Goal: Transaction & Acquisition: Purchase product/service

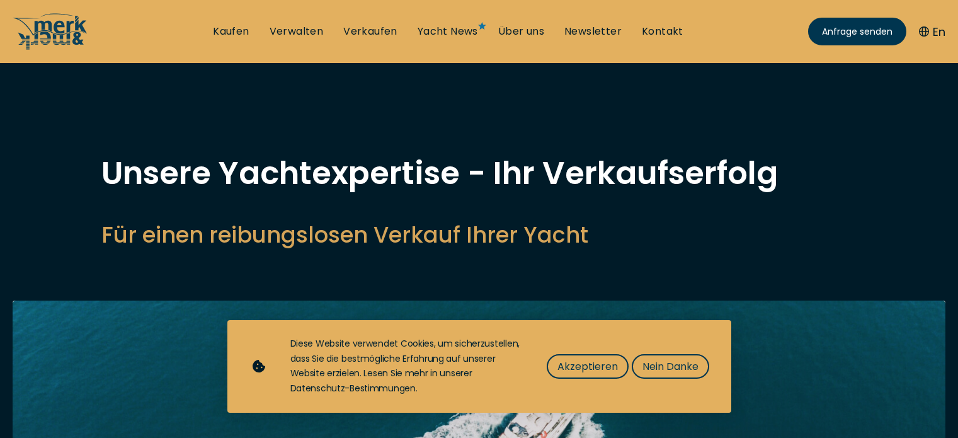
select select "sell"
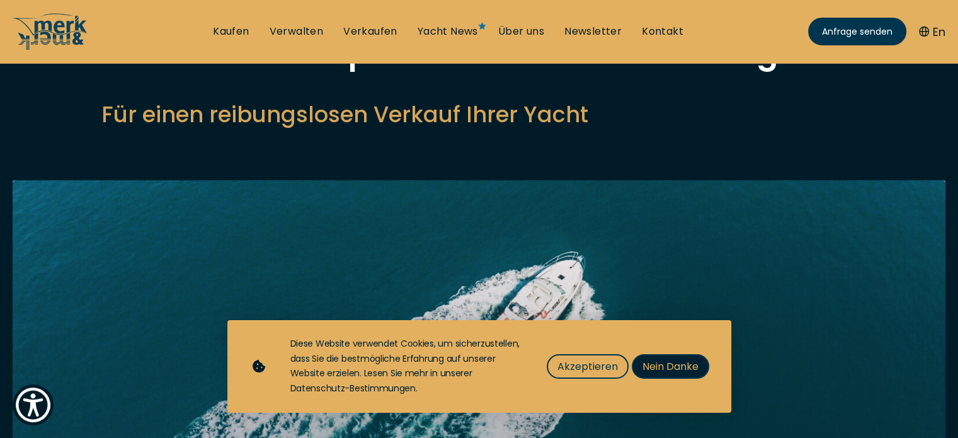
scroll to position [121, 0]
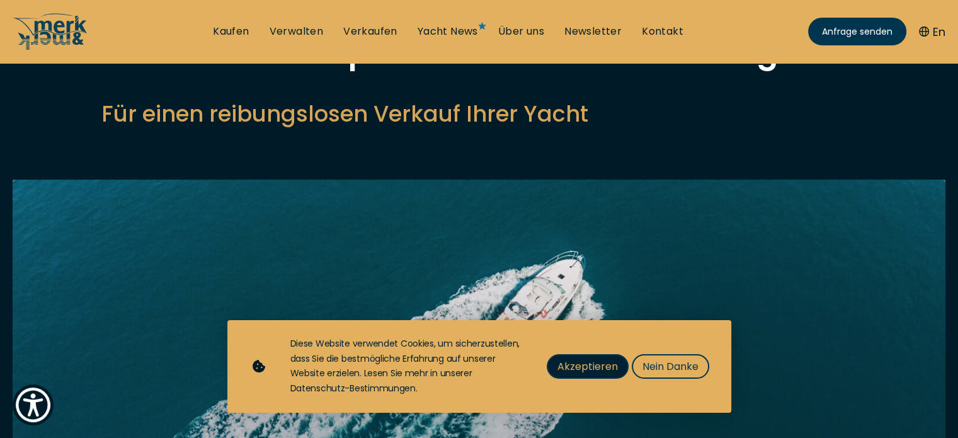
click at [600, 373] on span "Akzeptieren" at bounding box center [587, 366] width 60 height 16
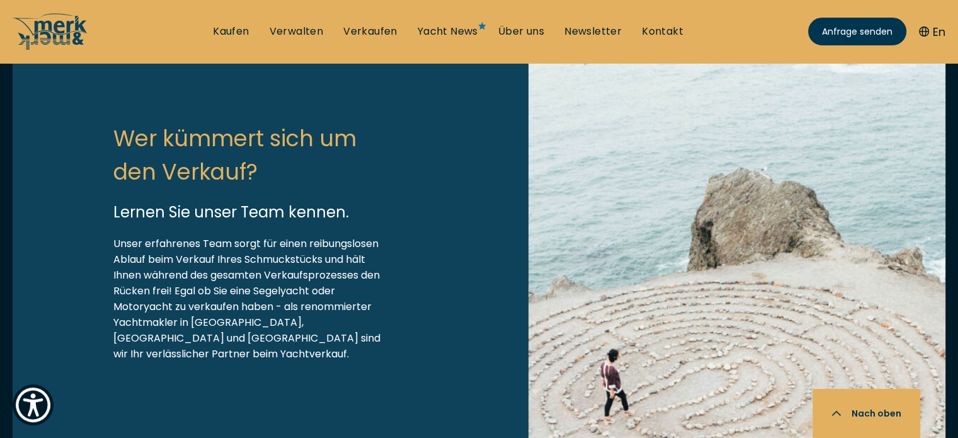
scroll to position [1454, 0]
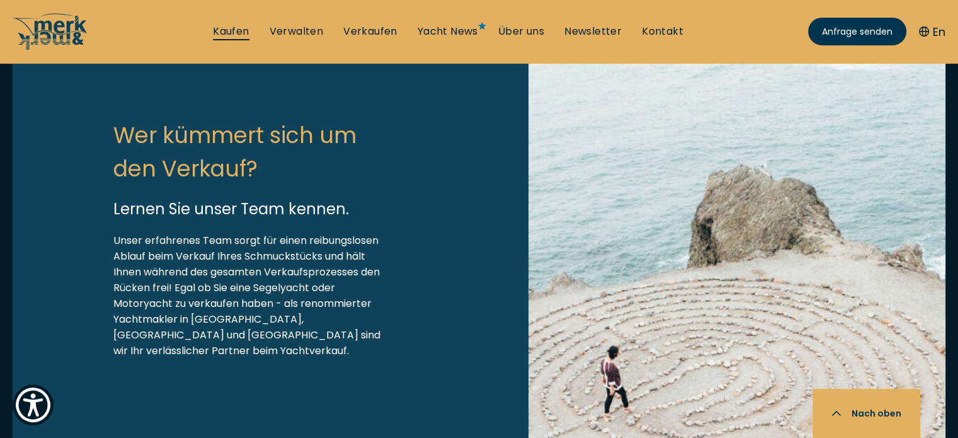
click at [227, 35] on link "Kaufen" at bounding box center [231, 32] width 36 height 14
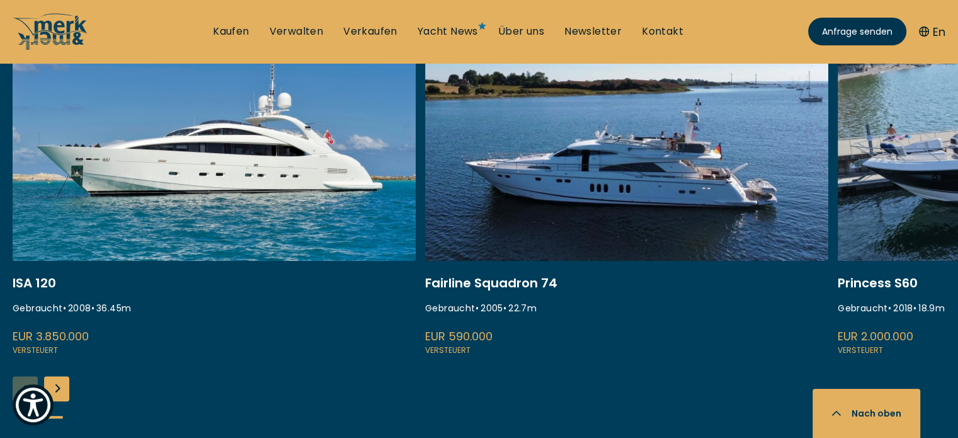
scroll to position [552, 0]
click at [496, 280] on link at bounding box center [626, 189] width 403 height 336
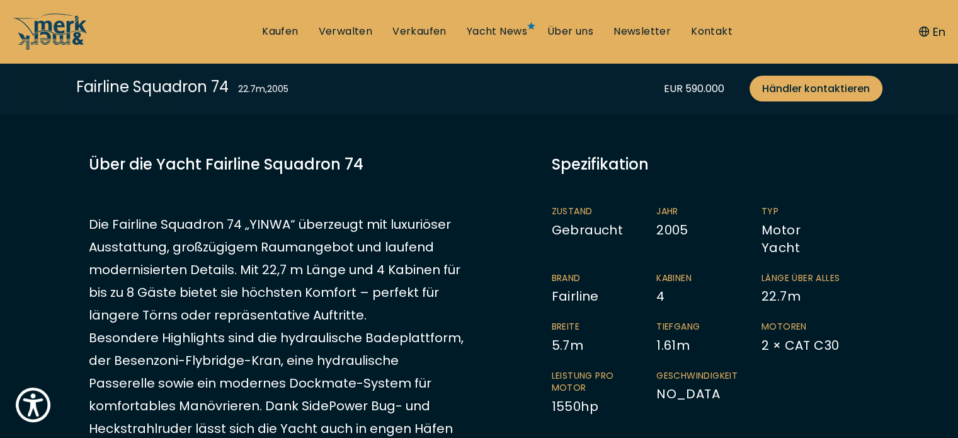
scroll to position [277, 0]
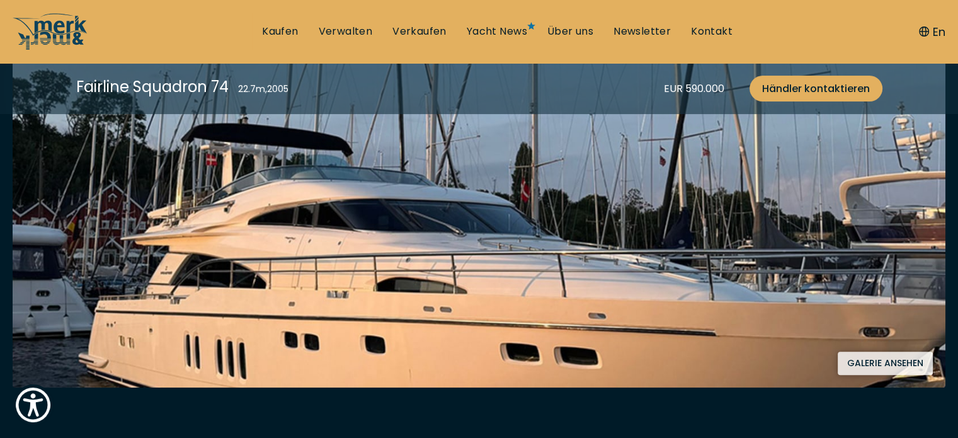
click at [866, 358] on button "Galerie ansehen" at bounding box center [885, 362] width 95 height 23
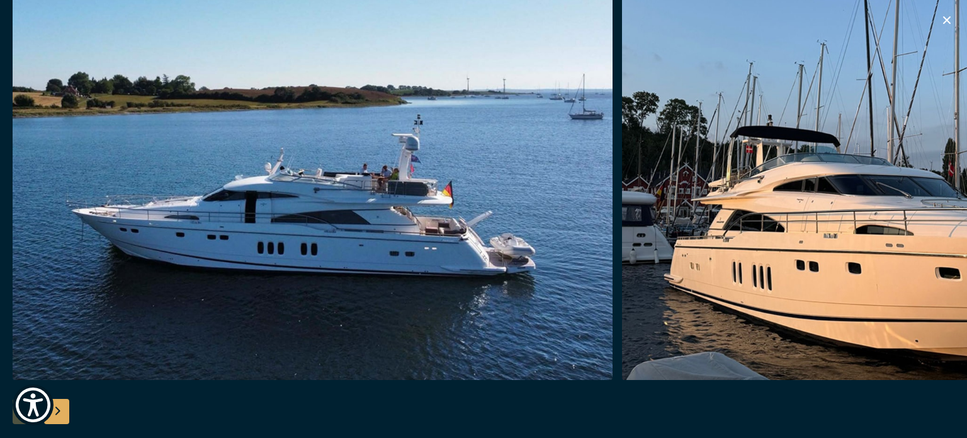
click at [55, 408] on div "Next slide" at bounding box center [56, 411] width 25 height 25
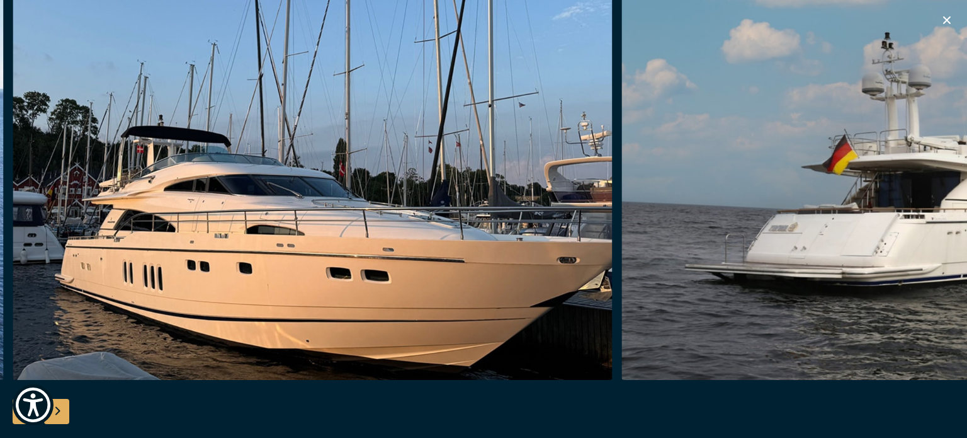
click at [55, 408] on div "Next slide" at bounding box center [56, 411] width 25 height 25
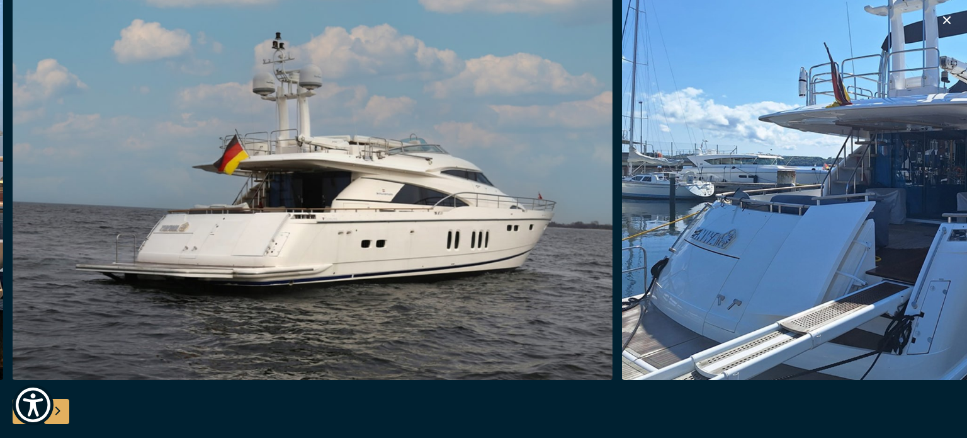
click at [55, 408] on div "Next slide" at bounding box center [56, 411] width 25 height 25
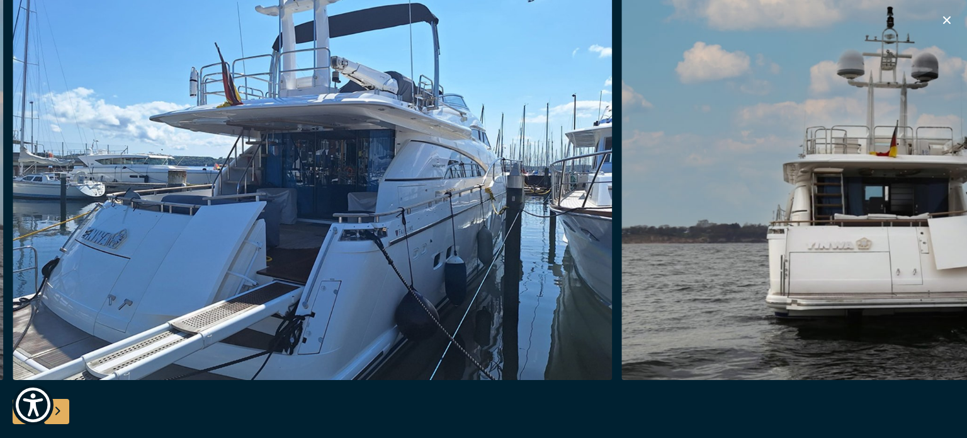
click at [55, 408] on div "Next slide" at bounding box center [56, 411] width 25 height 25
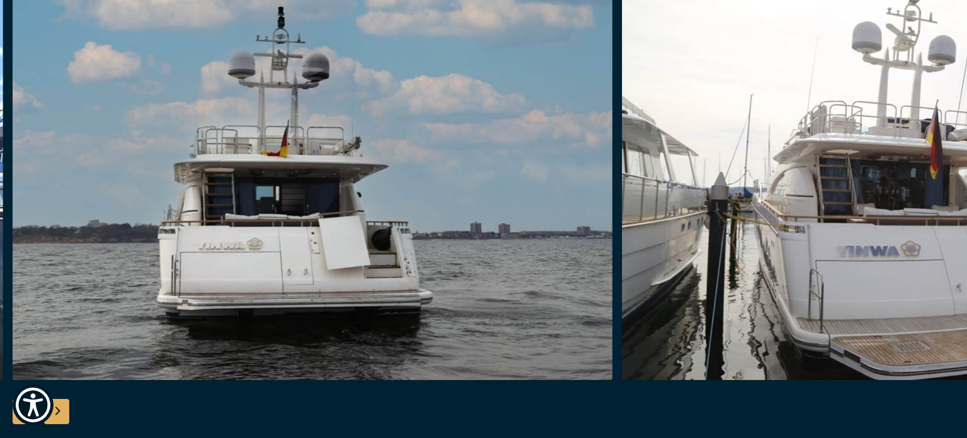
click at [55, 408] on div "Next slide" at bounding box center [56, 411] width 25 height 25
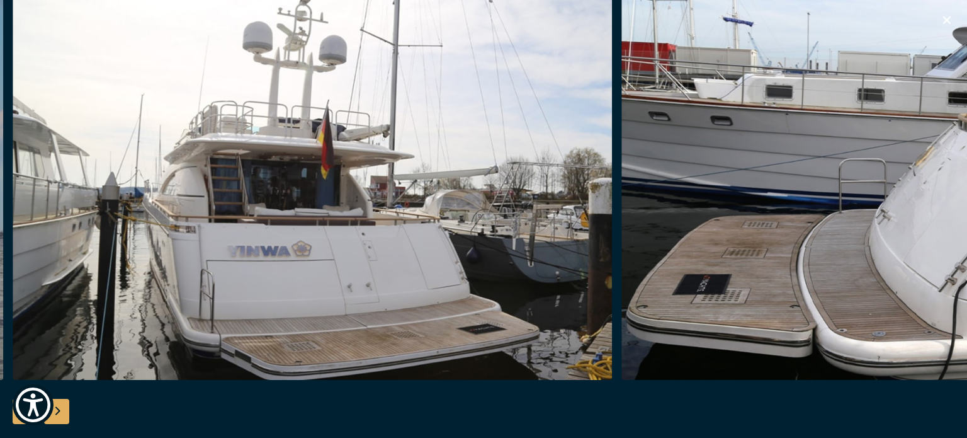
click at [55, 408] on div "Next slide" at bounding box center [56, 411] width 25 height 25
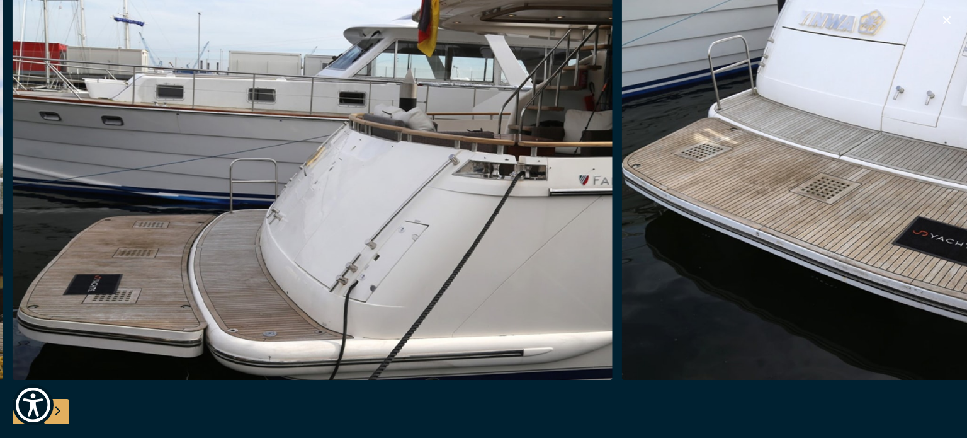
click at [55, 408] on div "Next slide" at bounding box center [56, 411] width 25 height 25
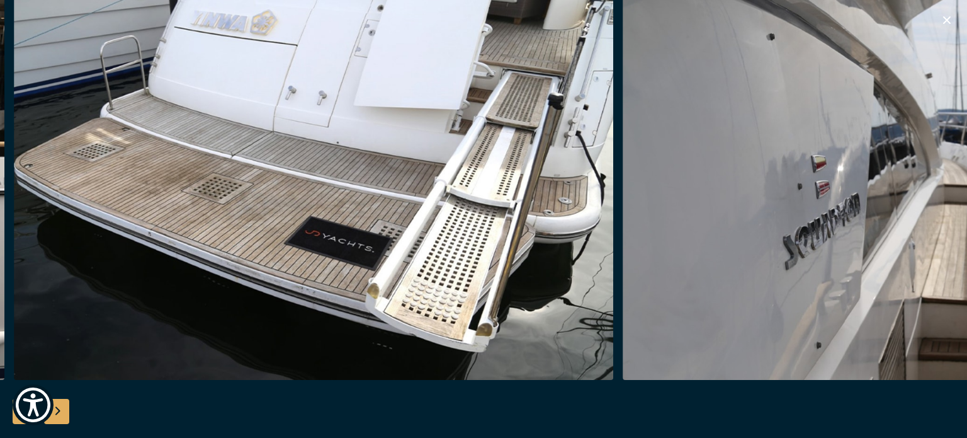
click at [55, 408] on div "Next slide" at bounding box center [56, 411] width 25 height 25
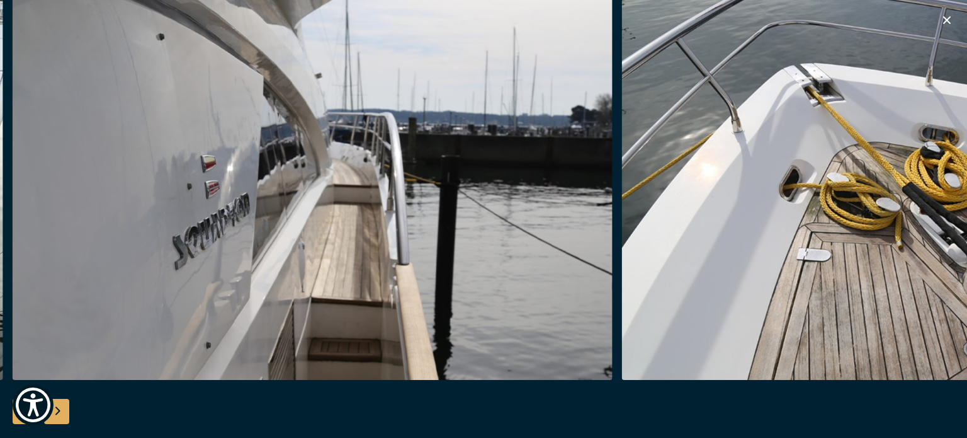
click at [55, 408] on div "Next slide" at bounding box center [56, 411] width 25 height 25
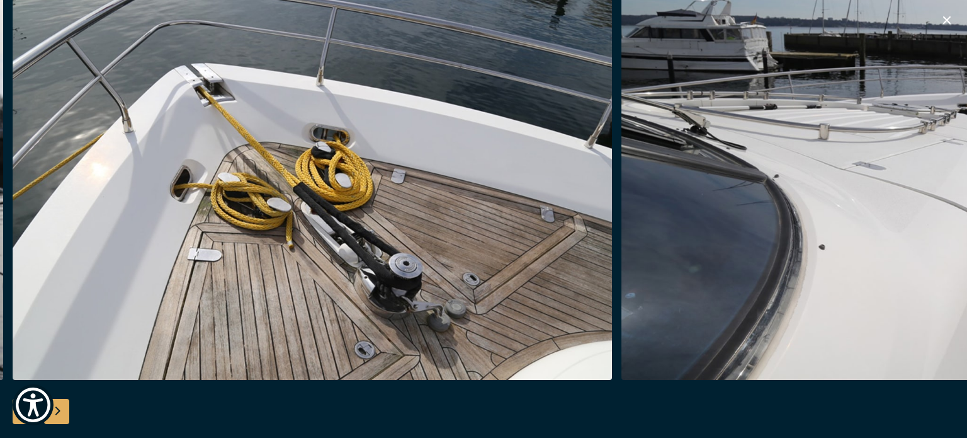
click at [59, 415] on div "Next slide" at bounding box center [56, 411] width 25 height 25
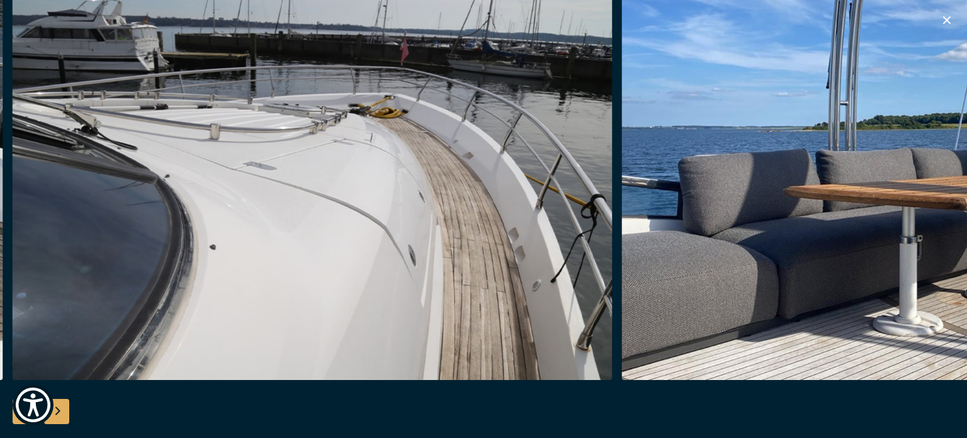
click at [59, 415] on div "Next slide" at bounding box center [56, 411] width 25 height 25
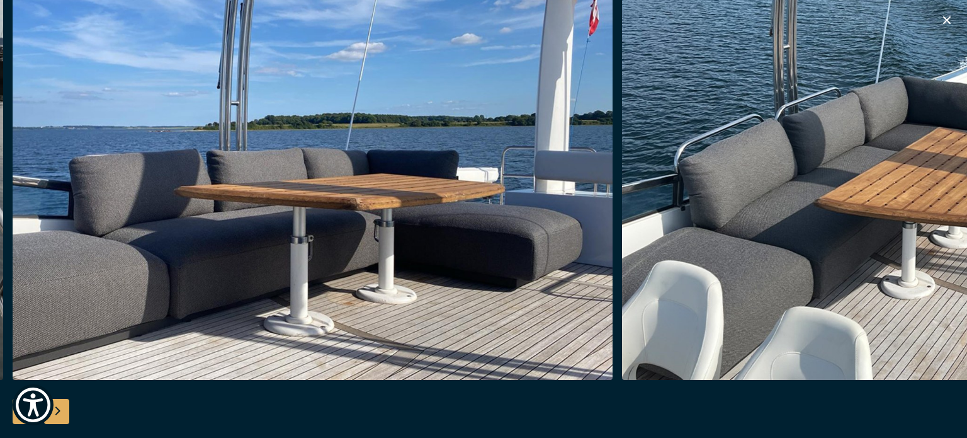
click at [84, 313] on img "button" at bounding box center [313, 178] width 600 height 403
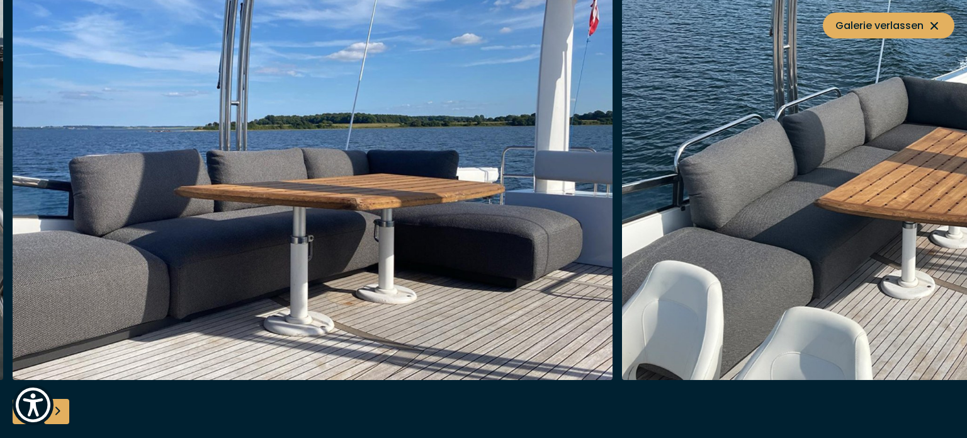
click at [84, 313] on img "button" at bounding box center [313, 178] width 600 height 403
click at [69, 415] on div "Next slide" at bounding box center [56, 411] width 25 height 25
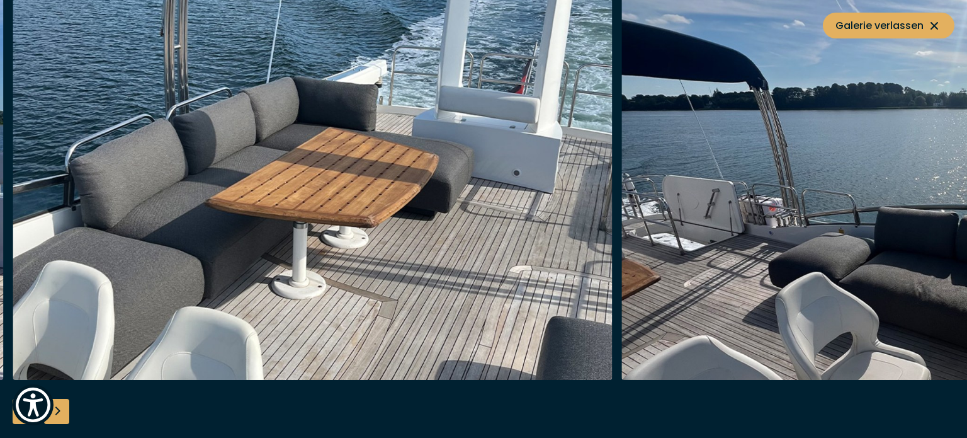
click at [69, 415] on div "Next slide" at bounding box center [56, 411] width 25 height 25
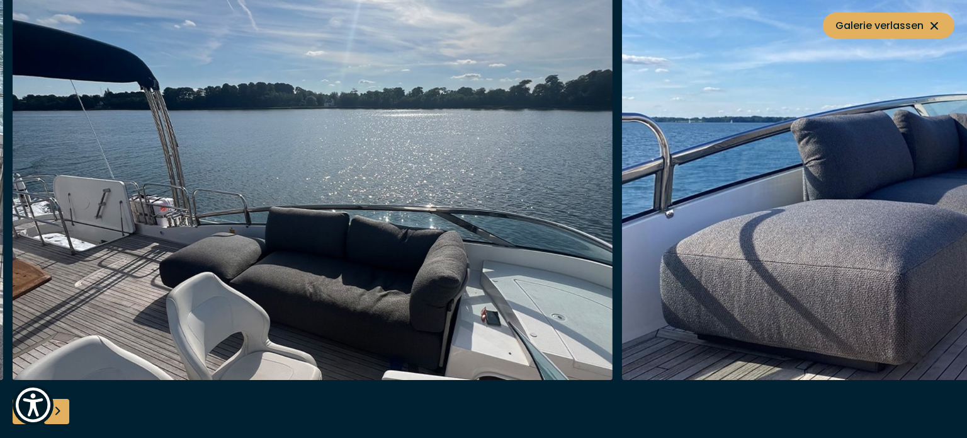
click at [69, 415] on div "Next slide" at bounding box center [56, 411] width 25 height 25
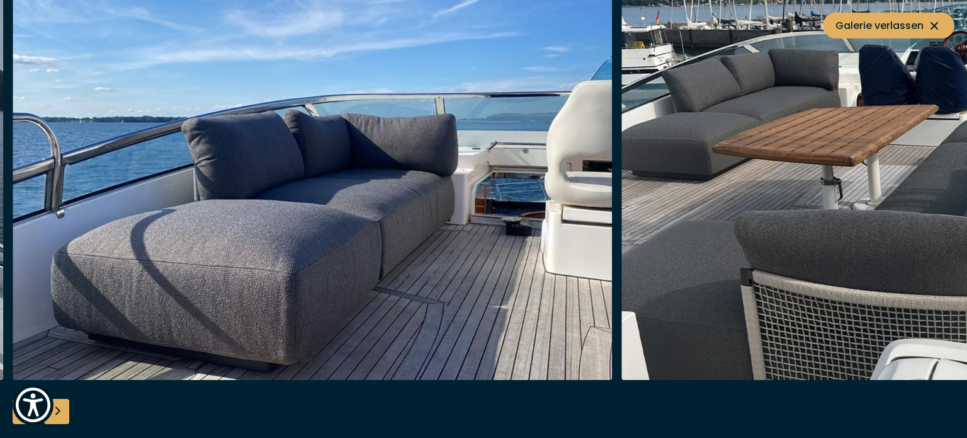
click at [69, 415] on div "Next slide" at bounding box center [56, 411] width 25 height 25
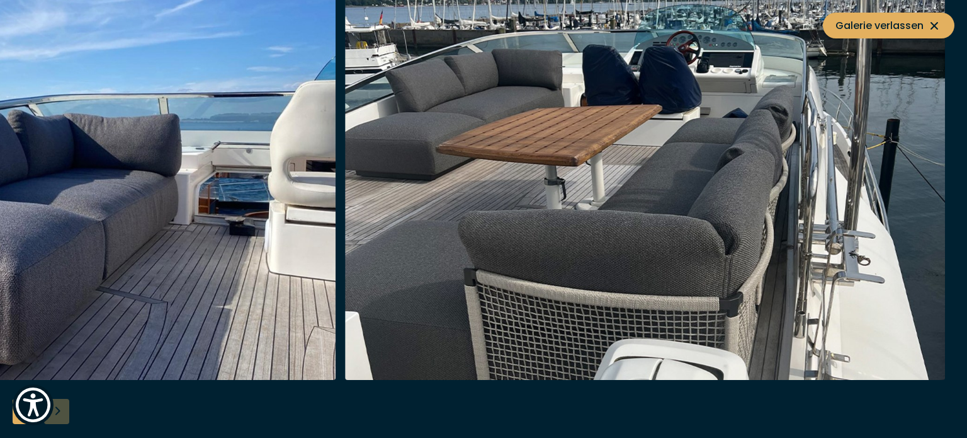
click at [69, 415] on div at bounding box center [483, 219] width 967 height 485
click at [936, 26] on icon at bounding box center [935, 26] width 8 height 8
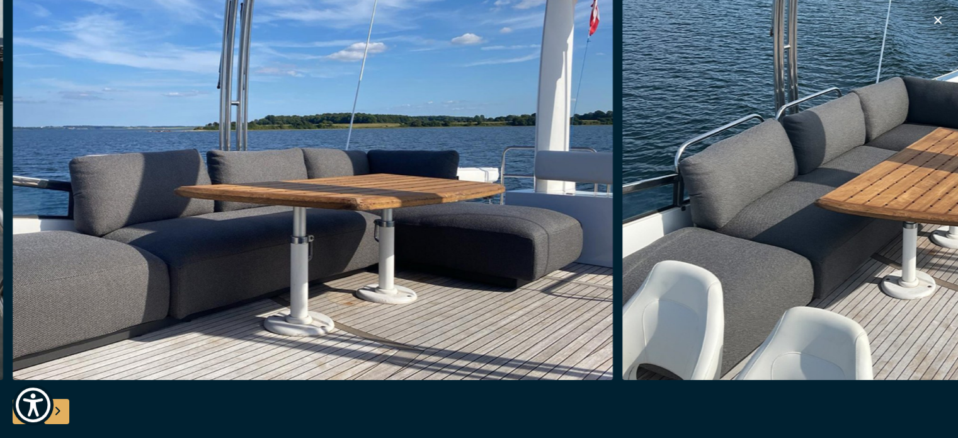
scroll to position [445, 0]
click at [935, 17] on icon "button" at bounding box center [938, 20] width 8 height 8
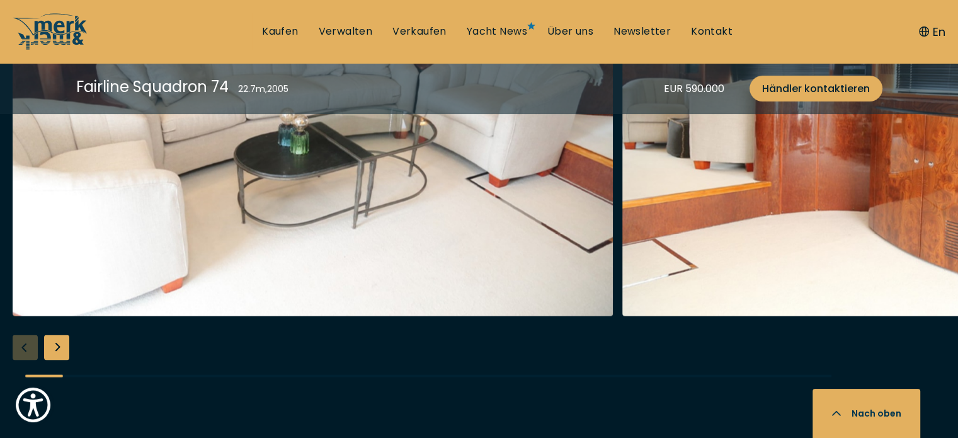
scroll to position [2546, 0]
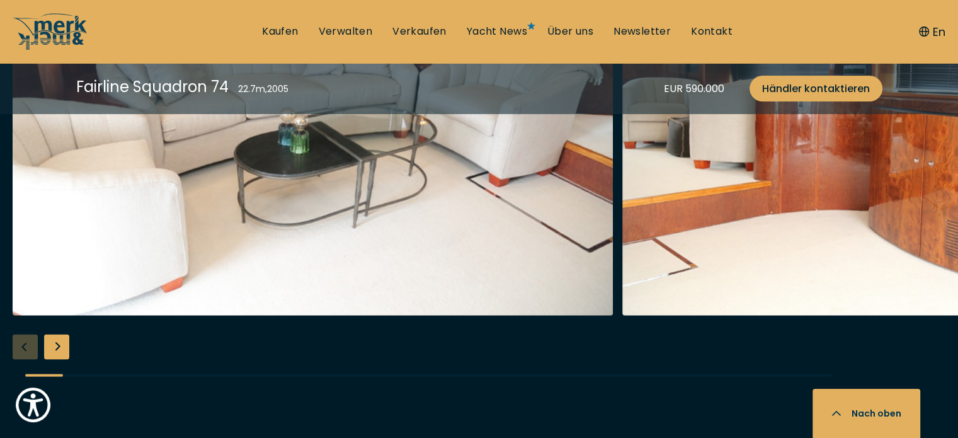
click at [52, 334] on div "Next slide" at bounding box center [56, 346] width 25 height 25
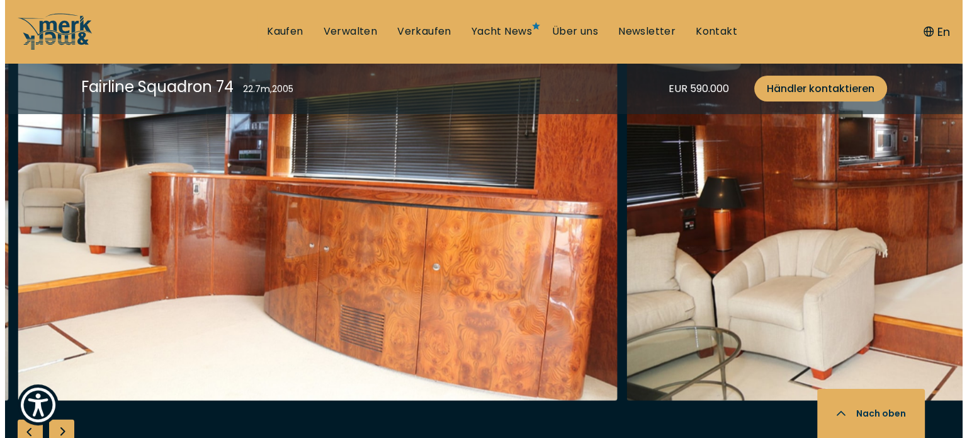
scroll to position [2461, 0]
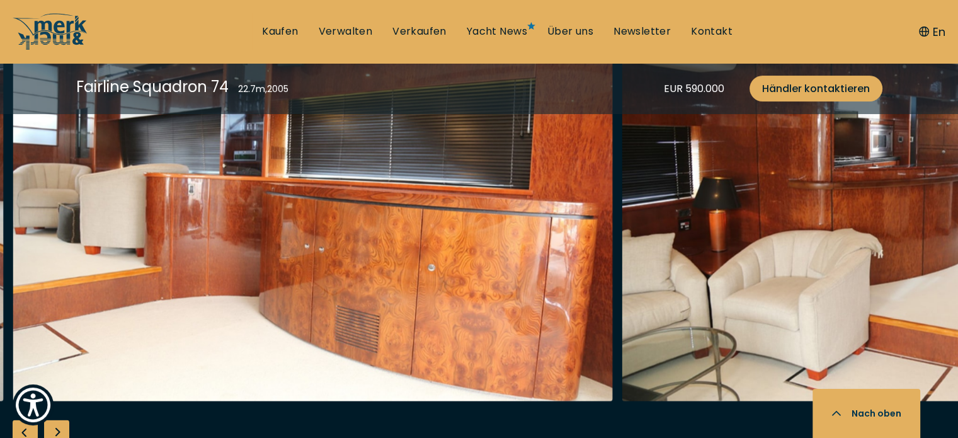
click at [239, 202] on img "button" at bounding box center [313, 199] width 600 height 403
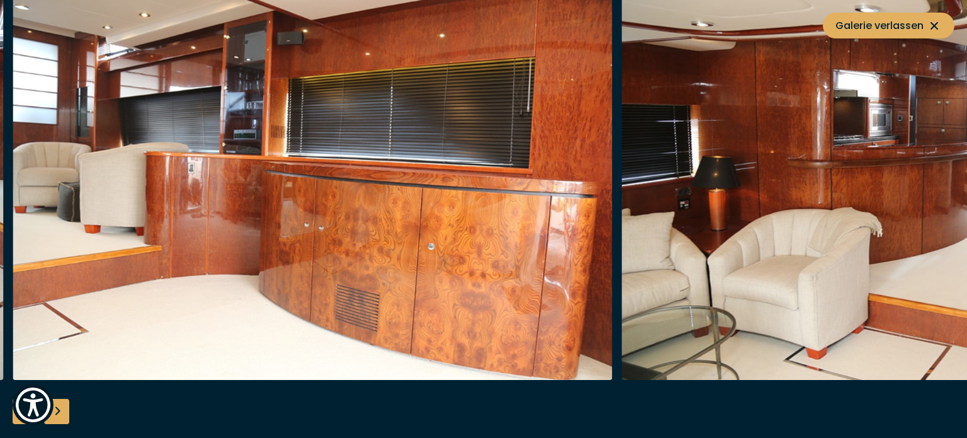
click at [53, 409] on div "Next slide" at bounding box center [56, 411] width 25 height 25
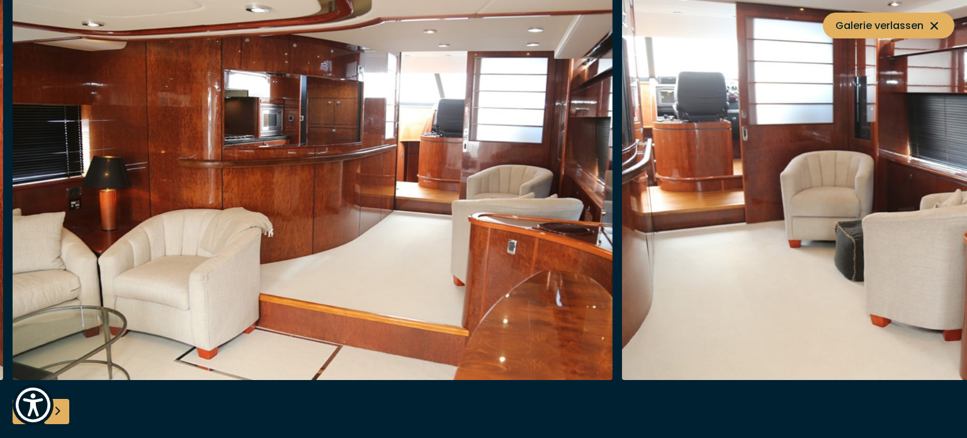
click at [56, 418] on div "Next slide" at bounding box center [56, 411] width 25 height 25
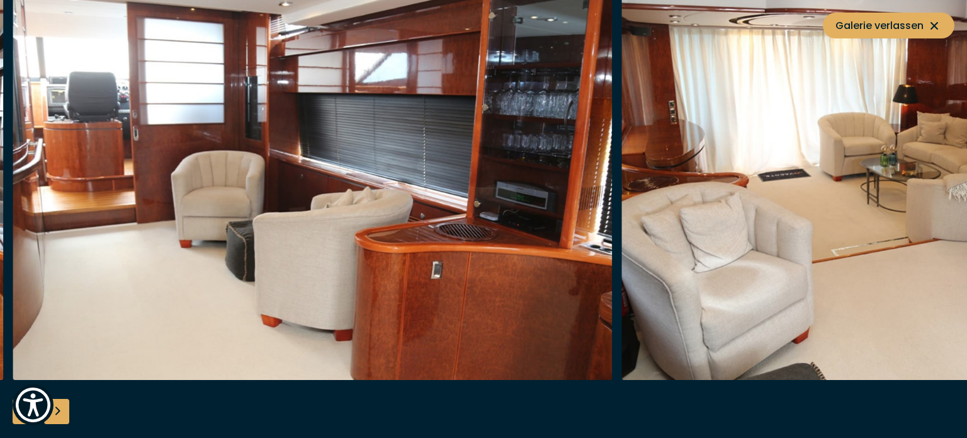
click at [56, 418] on div "Next slide" at bounding box center [56, 411] width 25 height 25
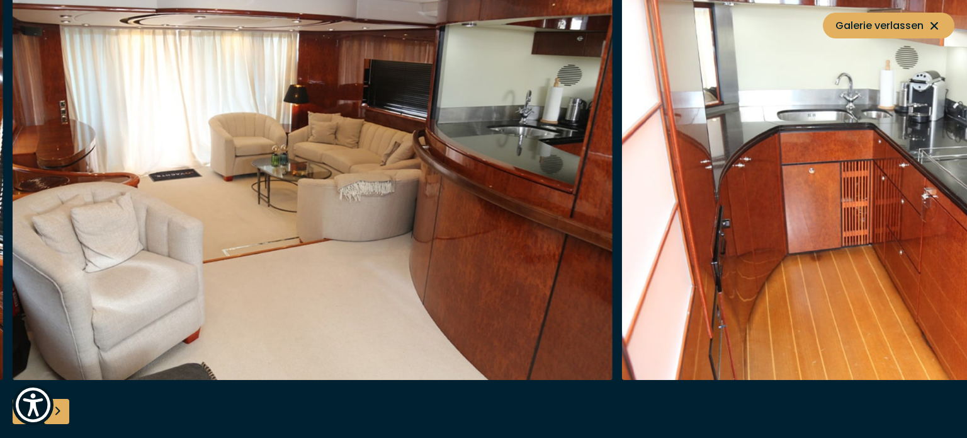
click at [56, 418] on div "Next slide" at bounding box center [56, 411] width 25 height 25
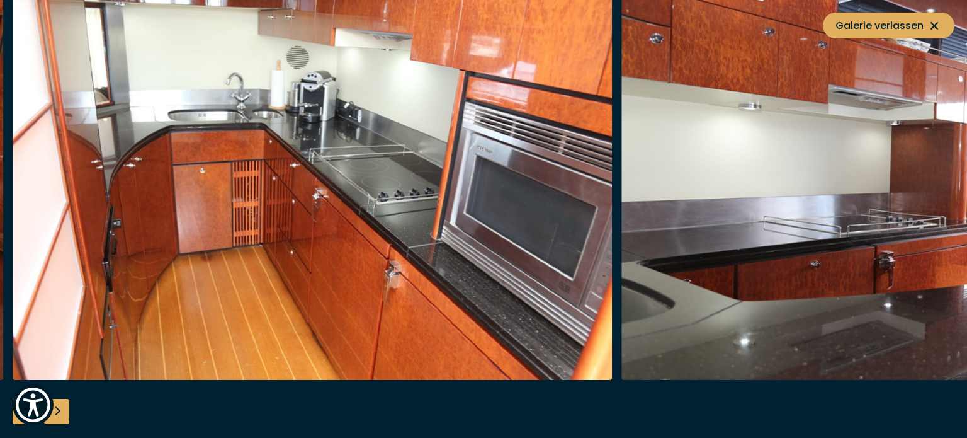
click at [56, 418] on div "Next slide" at bounding box center [56, 411] width 25 height 25
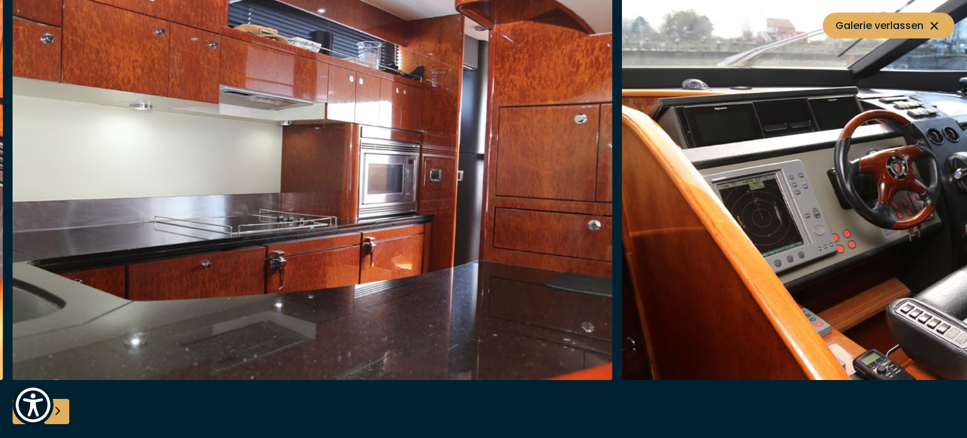
click at [56, 418] on div "Next slide" at bounding box center [56, 411] width 25 height 25
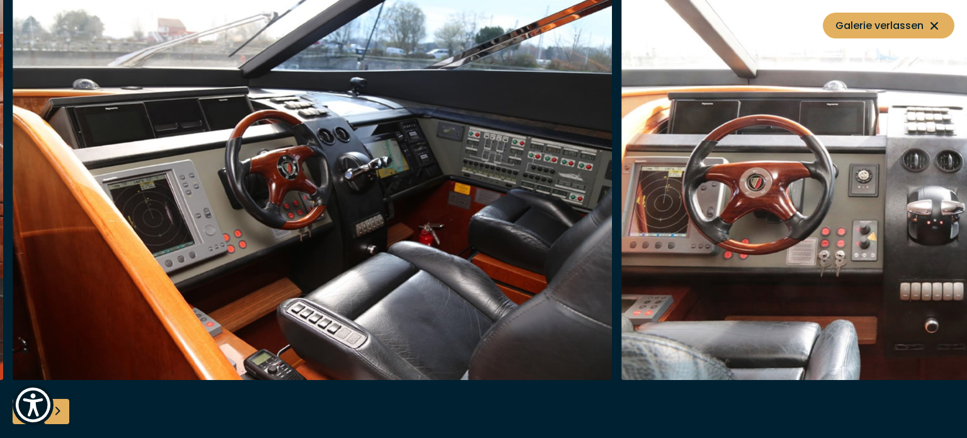
click at [56, 418] on div "Next slide" at bounding box center [56, 411] width 25 height 25
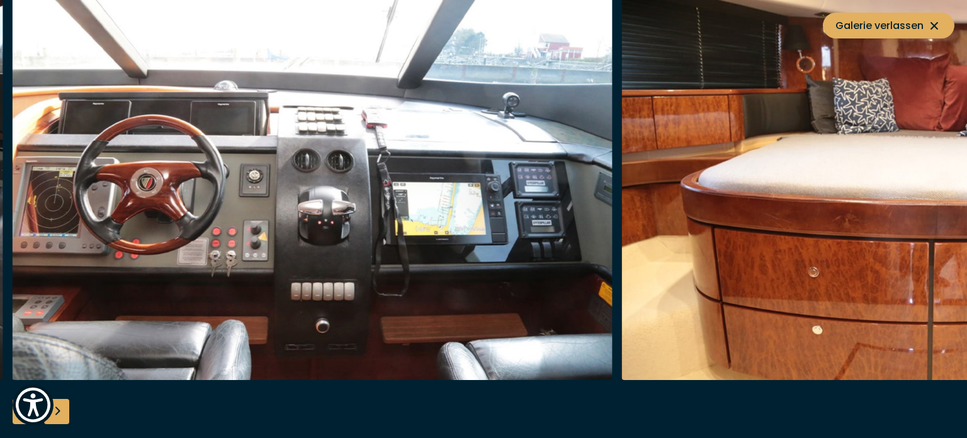
click at [55, 410] on div "Next slide" at bounding box center [56, 411] width 25 height 25
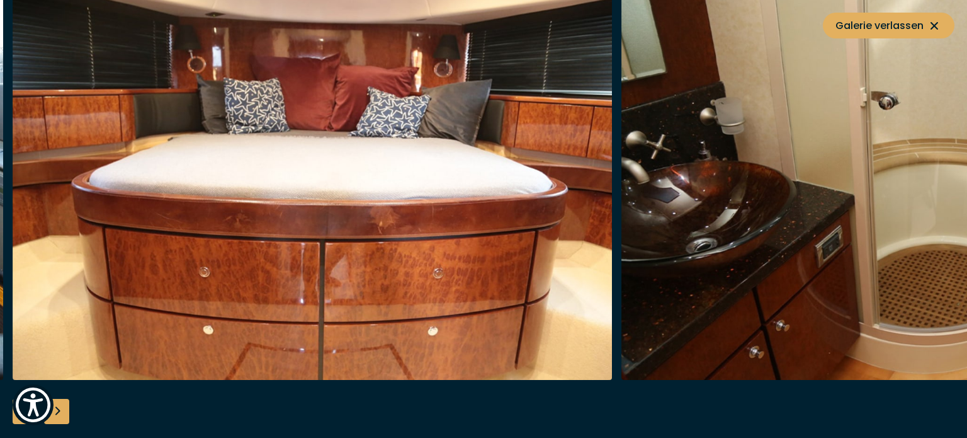
click at [55, 410] on div "Next slide" at bounding box center [56, 411] width 25 height 25
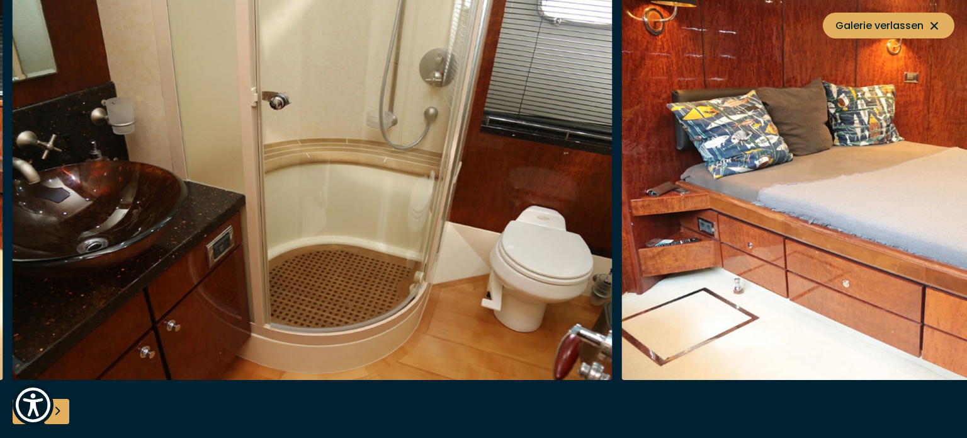
click at [55, 410] on div "Next slide" at bounding box center [56, 411] width 25 height 25
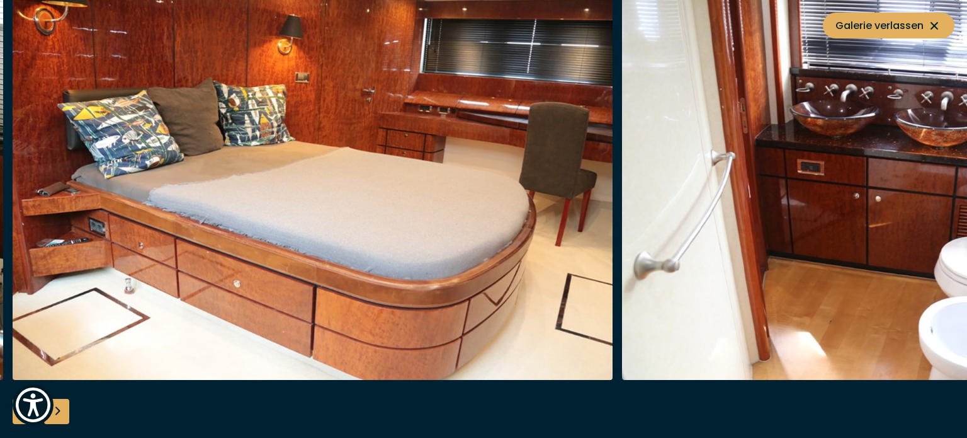
click at [55, 410] on div "Next slide" at bounding box center [56, 411] width 25 height 25
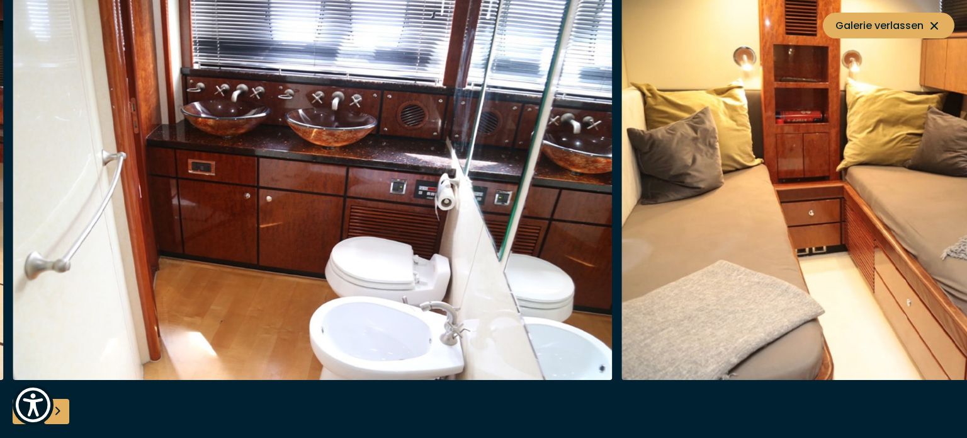
click at [55, 410] on div "Next slide" at bounding box center [56, 411] width 25 height 25
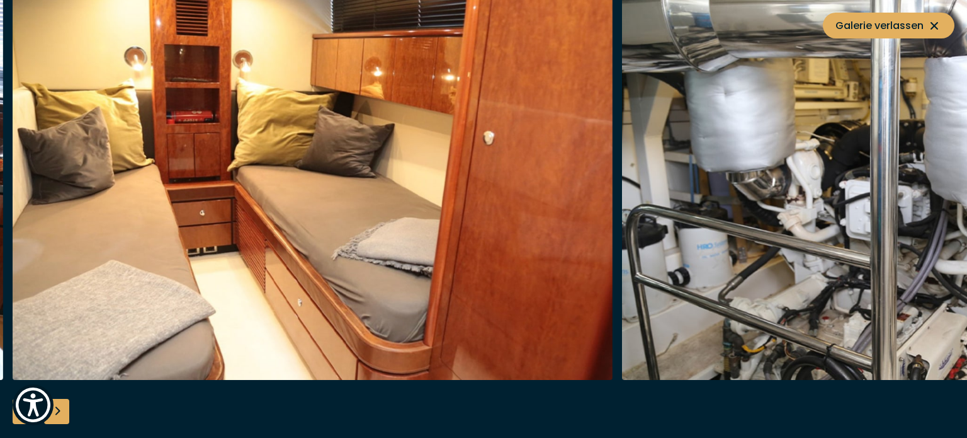
click at [55, 410] on div "Next slide" at bounding box center [56, 411] width 25 height 25
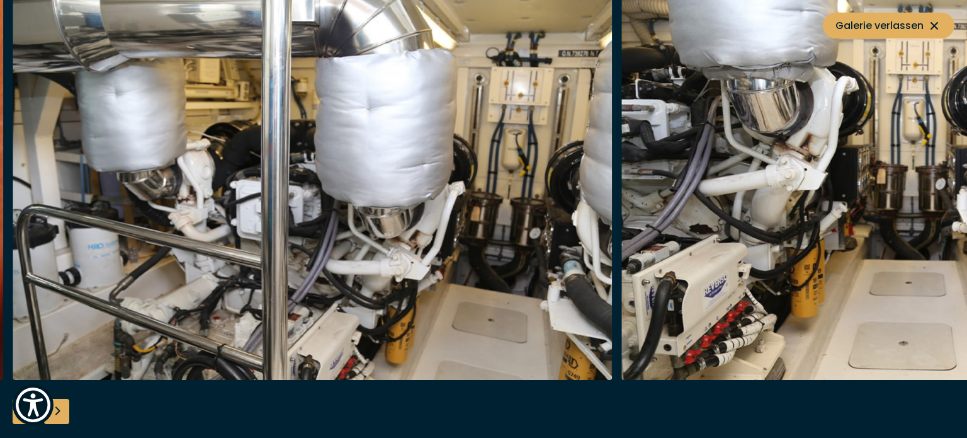
click at [55, 410] on div "Next slide" at bounding box center [56, 411] width 25 height 25
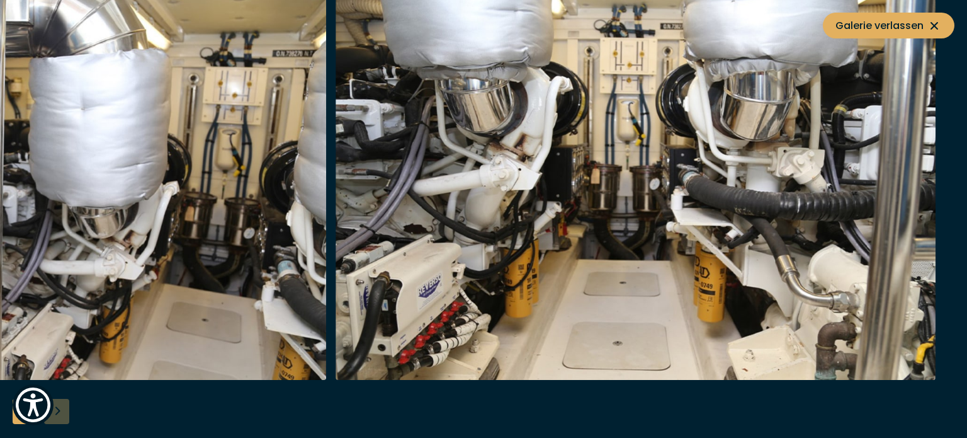
click at [55, 410] on div at bounding box center [483, 219] width 967 height 485
click at [898, 28] on span "Galerie verlassen" at bounding box center [889, 26] width 106 height 16
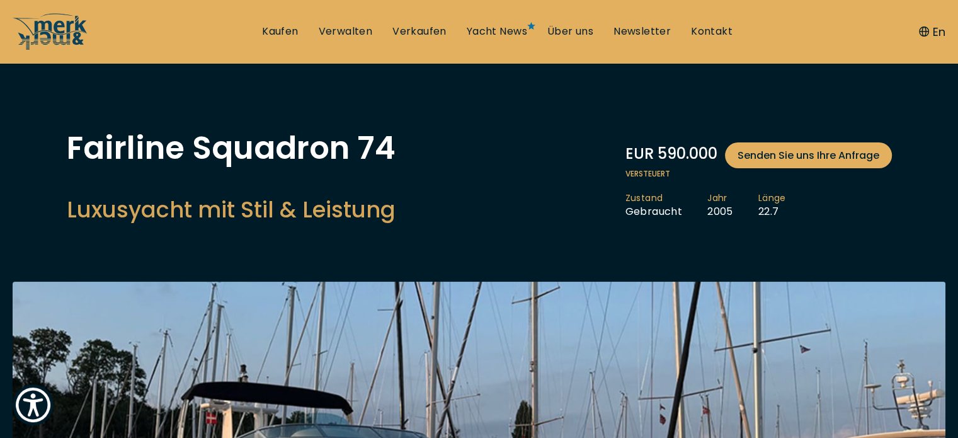
scroll to position [0, 0]
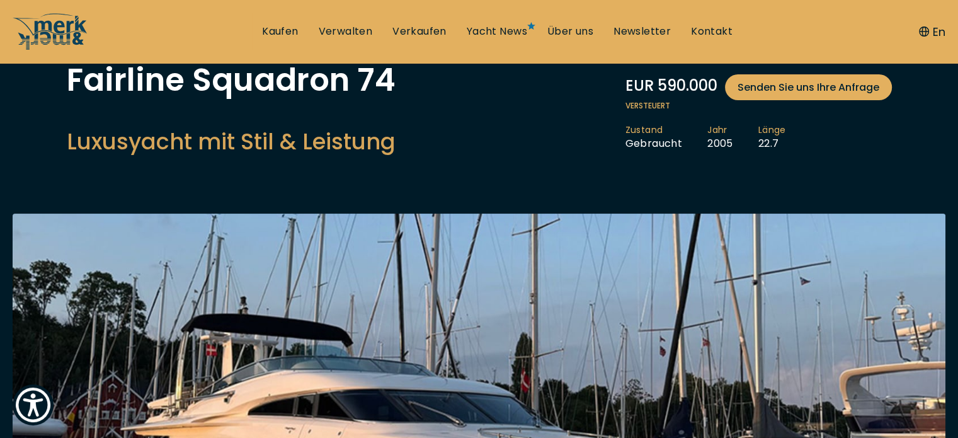
scroll to position [88, 0]
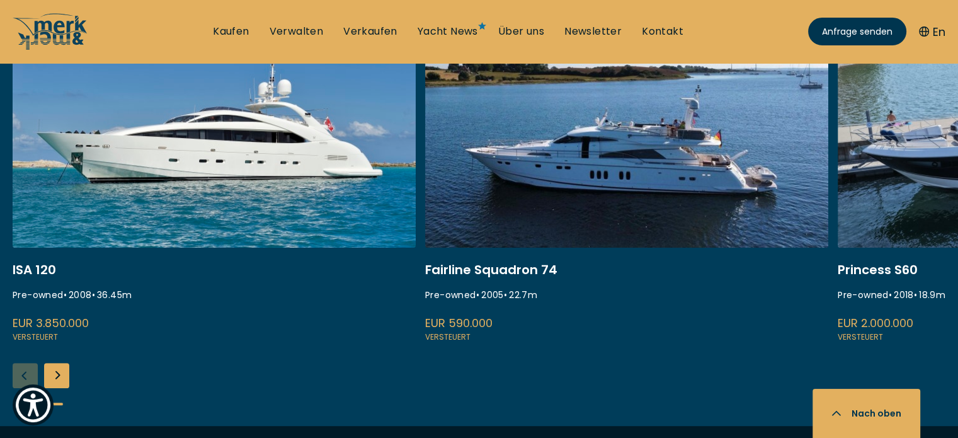
click at [385, 261] on link at bounding box center [214, 176] width 403 height 336
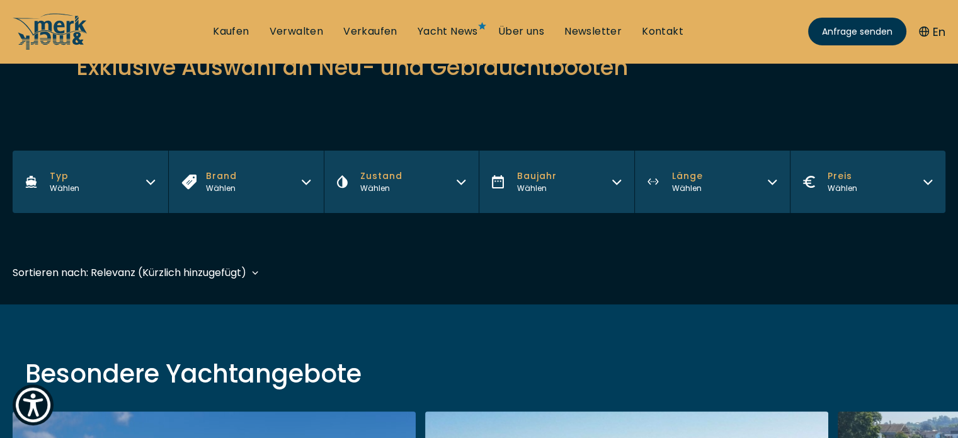
scroll to position [162, 0]
